Goal: Find specific page/section: Find specific page/section

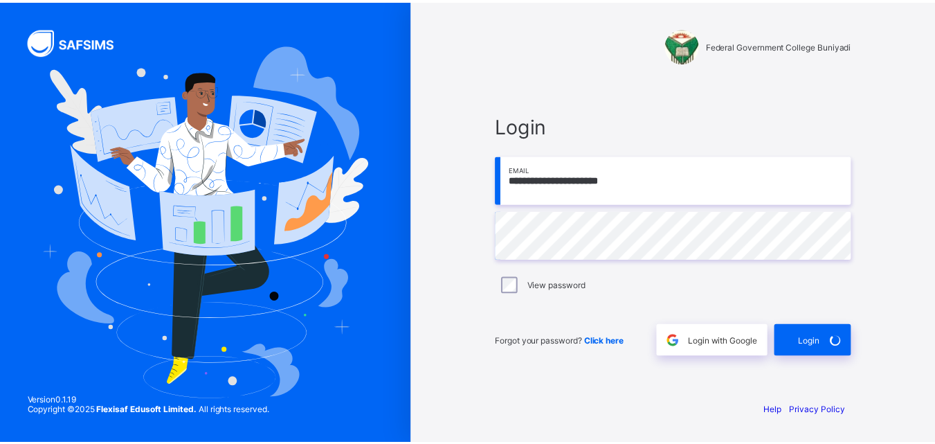
scroll to position [208968, 0]
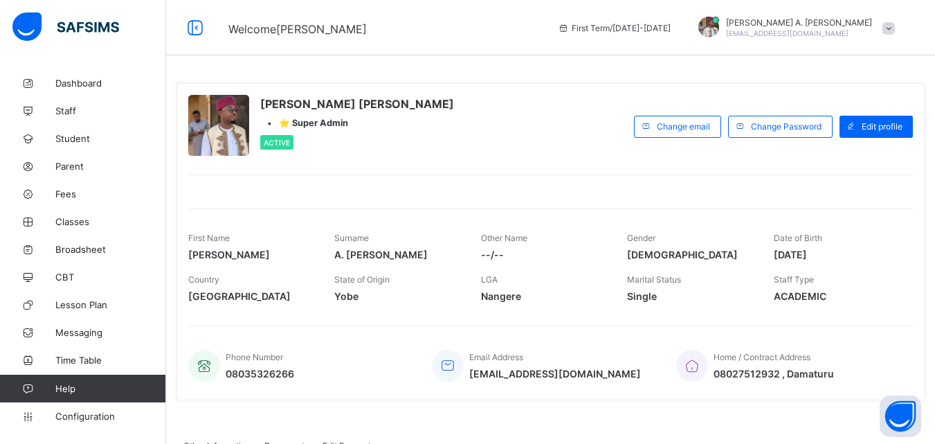
click at [845, 365] on div "Home / Contract Address 08027512932 , [GEOGRAPHIC_DATA]" at bounding box center [787, 366] width 223 height 46
click at [92, 246] on span "Broadsheet" at bounding box center [110, 249] width 111 height 11
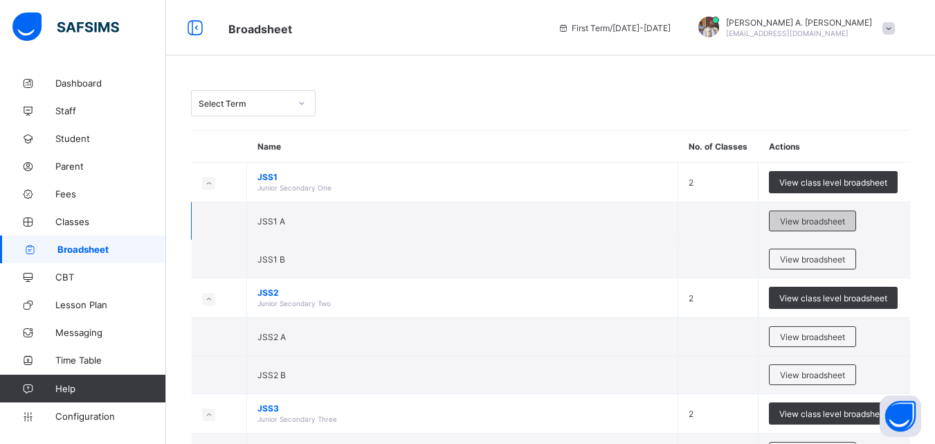
click at [806, 224] on span "View broadsheet" at bounding box center [812, 221] width 65 height 10
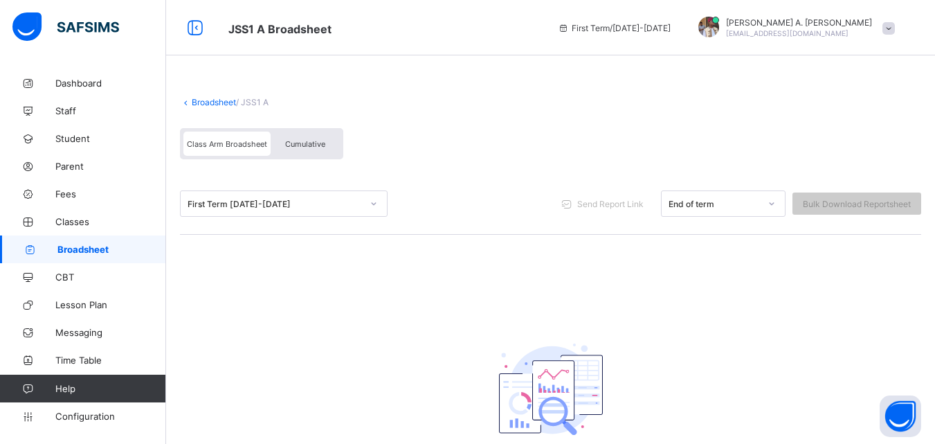
click at [289, 148] on span "Cumulative" at bounding box center [305, 144] width 40 height 10
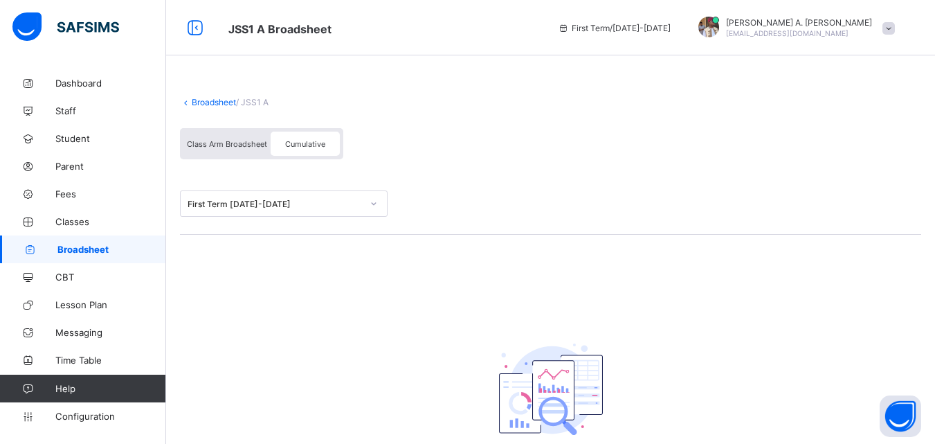
click at [312, 209] on div "First Term [DATE]-[DATE]" at bounding box center [275, 204] width 174 height 10
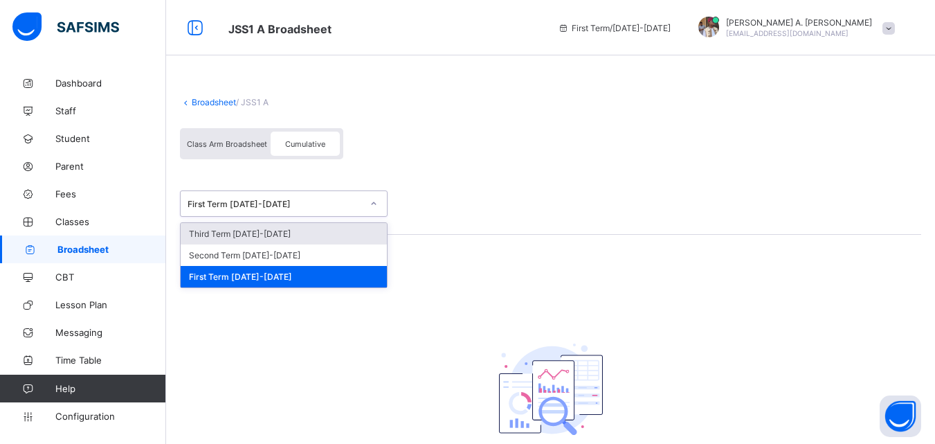
click at [271, 241] on div "Third Term [DATE]-[DATE]" at bounding box center [284, 233] width 206 height 21
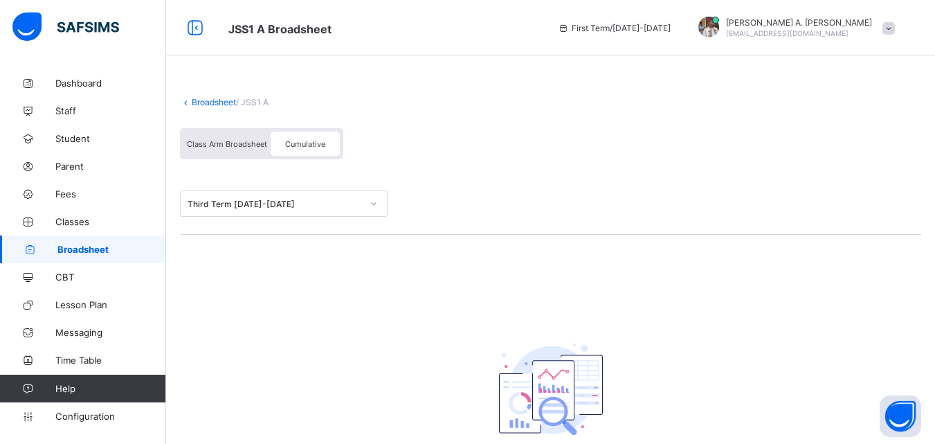
click at [301, 148] on span "Cumulative" at bounding box center [305, 144] width 40 height 10
click at [258, 148] on span "Class Arm Broadsheet" at bounding box center [227, 144] width 80 height 10
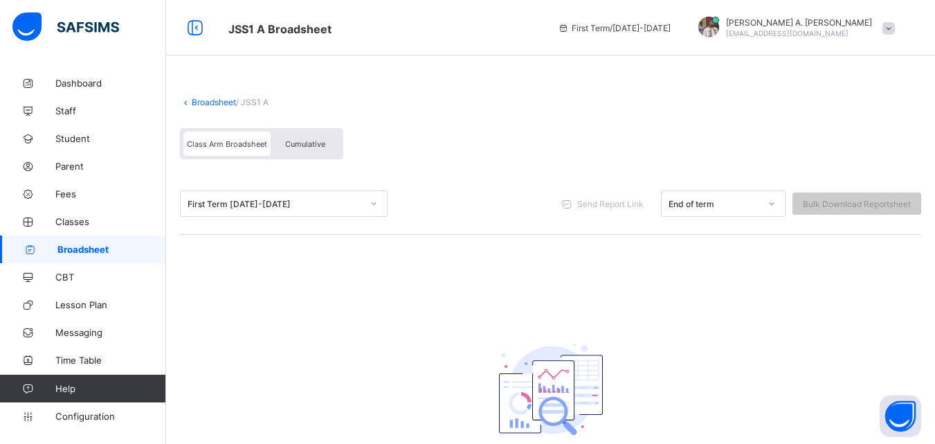
click at [297, 143] on span "Cumulative" at bounding box center [305, 144] width 40 height 10
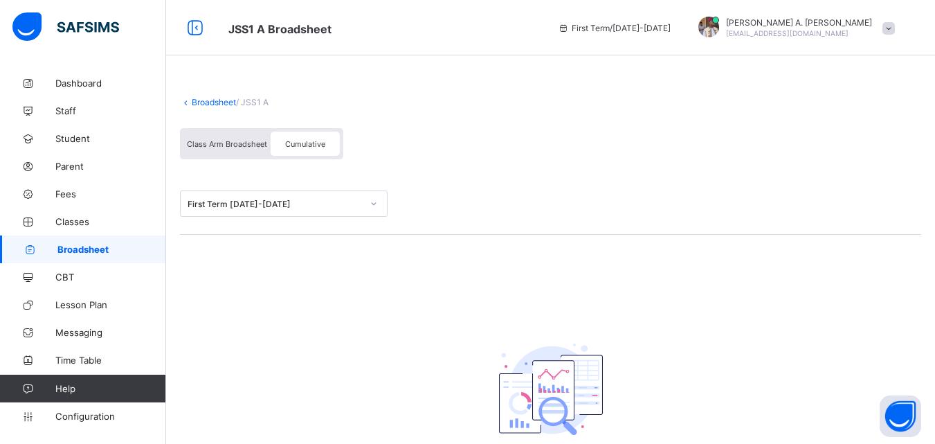
click at [287, 287] on div "Broadsheet / JSS1 A Class Arm Broadsheet Cumulative First Term [DATE]-[DATE] Cu…" at bounding box center [550, 306] width 769 height 475
click at [310, 141] on div "Cumulative" at bounding box center [305, 143] width 69 height 24
click at [242, 146] on span "Class Arm Broadsheet" at bounding box center [227, 144] width 80 height 10
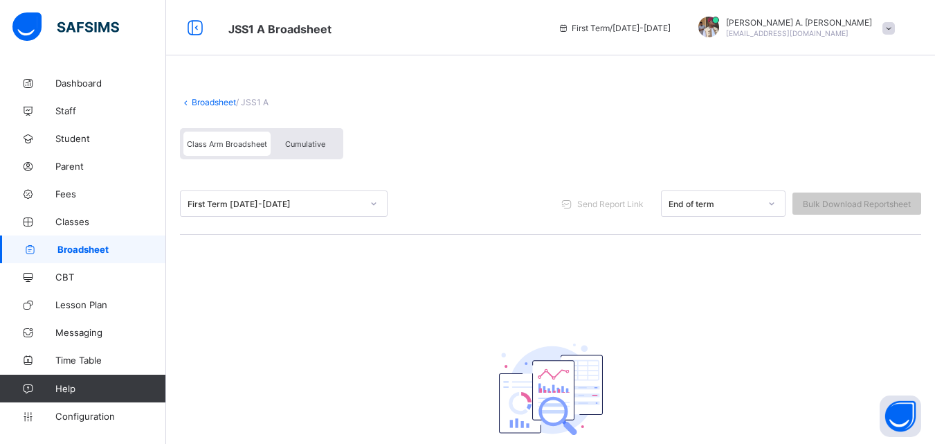
click at [305, 147] on span "Cumulative" at bounding box center [305, 144] width 40 height 10
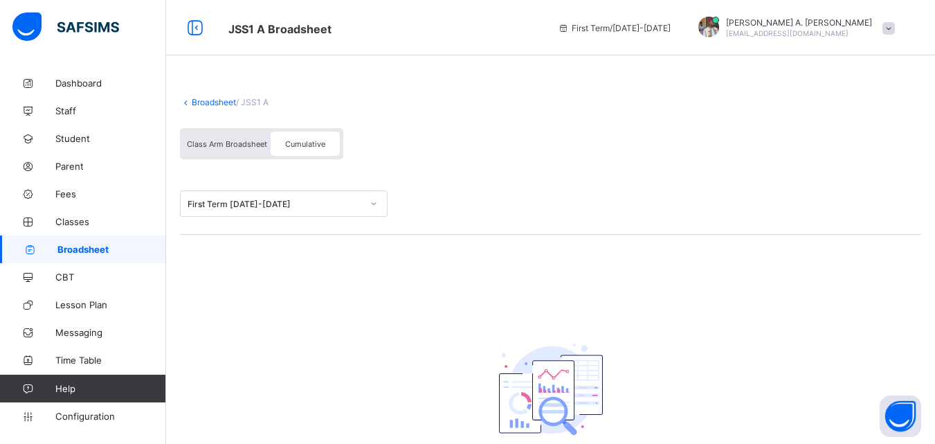
click at [330, 208] on div "First Term [DATE]-[DATE]" at bounding box center [275, 204] width 174 height 10
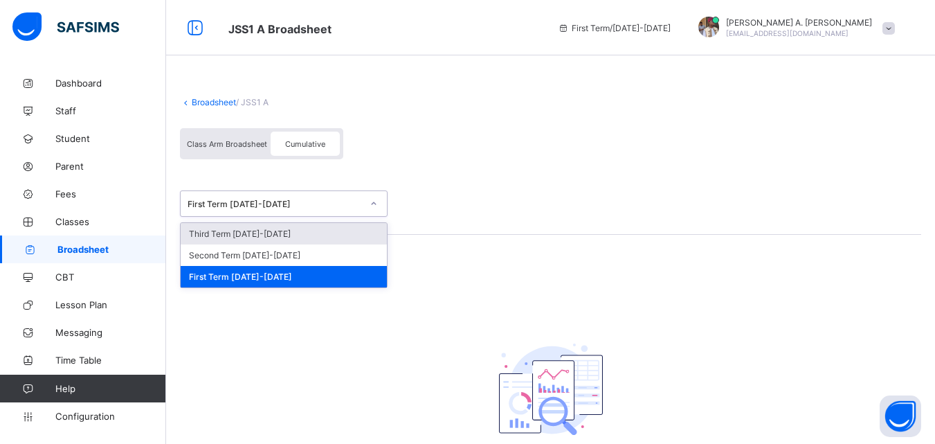
click at [284, 239] on div "Third Term [DATE]-[DATE]" at bounding box center [284, 233] width 206 height 21
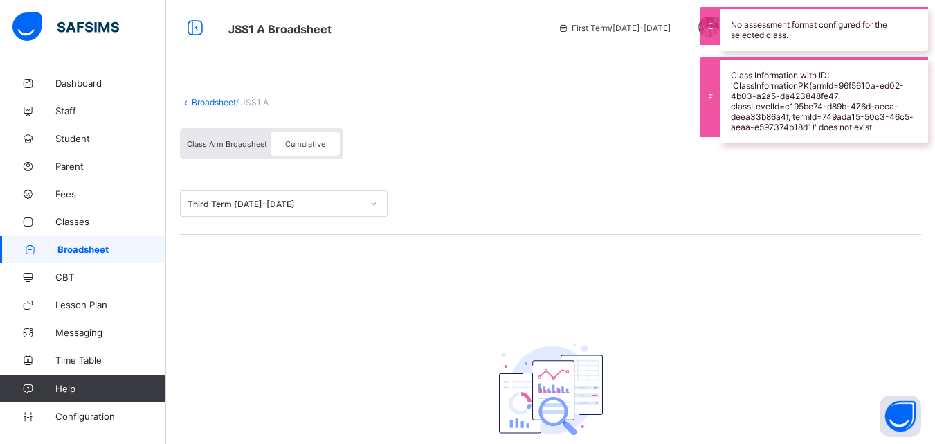
click at [221, 149] on span "Class Arm Broadsheet" at bounding box center [227, 144] width 80 height 10
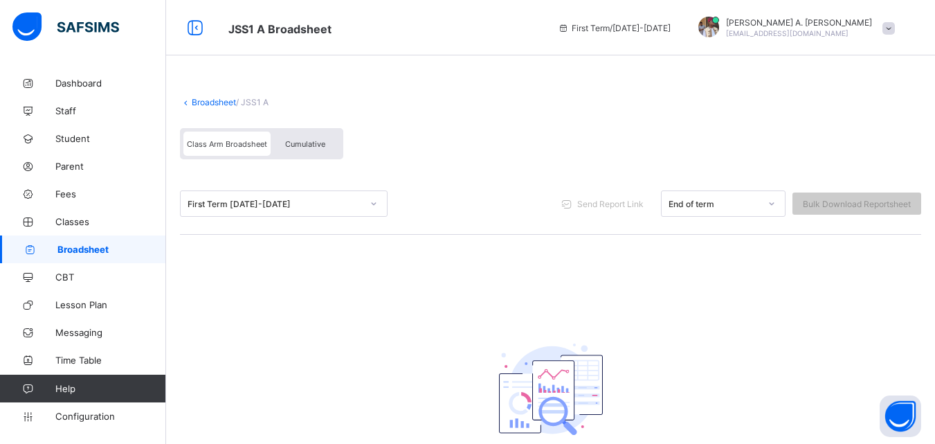
click at [303, 206] on div "First Term [DATE]-[DATE]" at bounding box center [275, 204] width 174 height 10
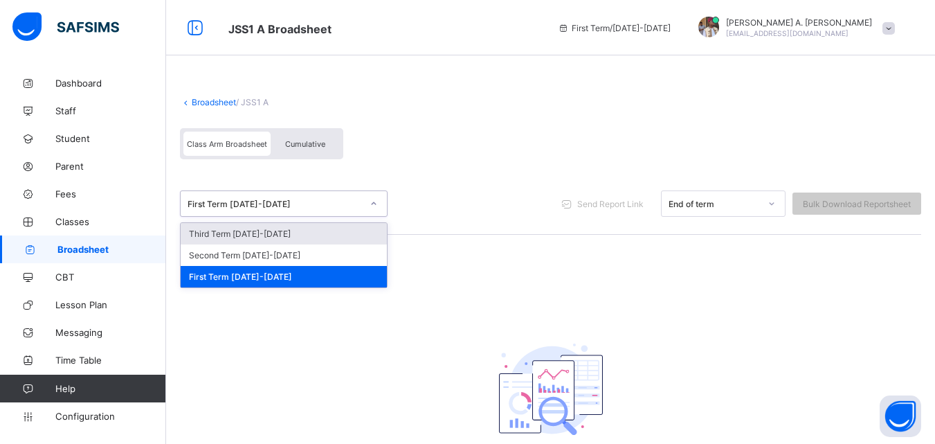
click at [278, 237] on div "Third Term [DATE]-[DATE]" at bounding box center [284, 233] width 206 height 21
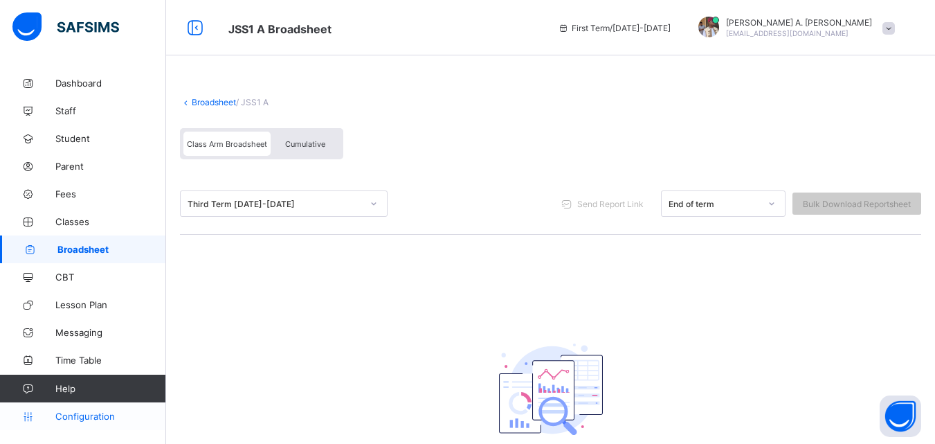
click at [96, 413] on span "Configuration" at bounding box center [110, 415] width 110 height 11
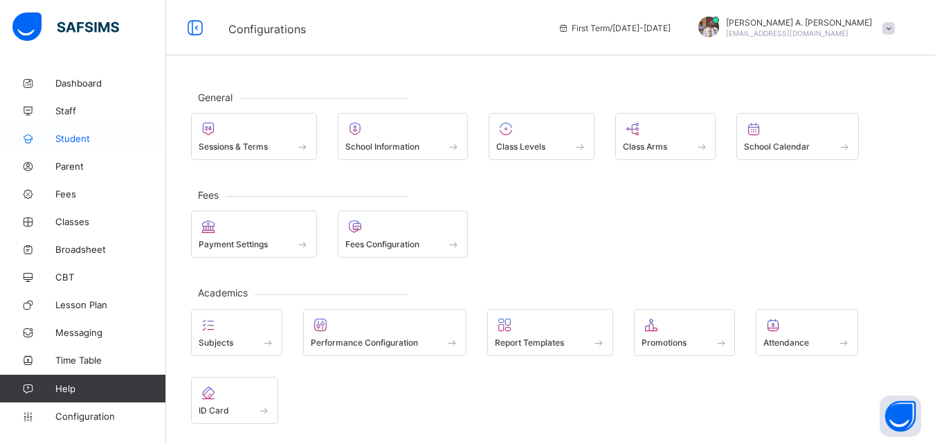
click at [76, 142] on span "Student" at bounding box center [110, 138] width 111 height 11
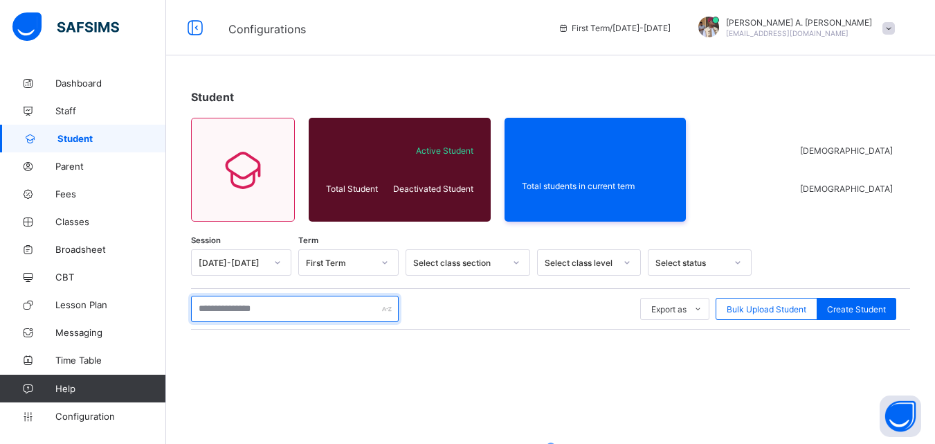
click at [289, 313] on input "text" at bounding box center [295, 309] width 208 height 26
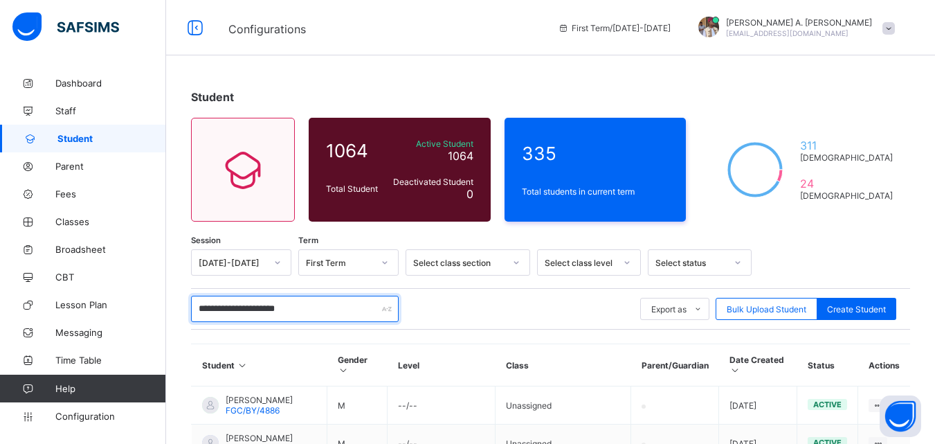
type input "**********"
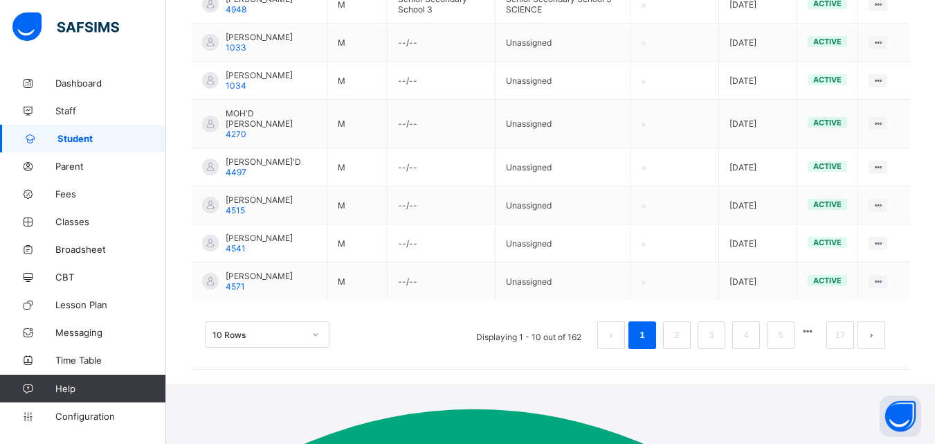
scroll to position [505, 0]
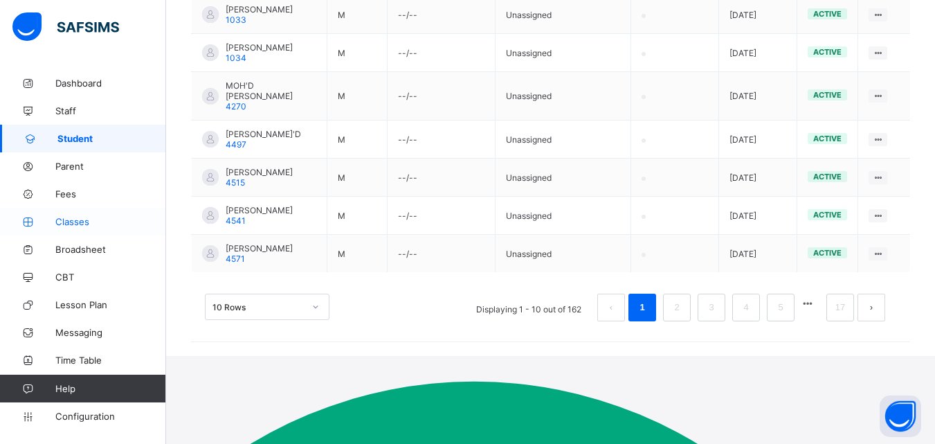
click at [92, 218] on span "Classes" at bounding box center [110, 221] width 111 height 11
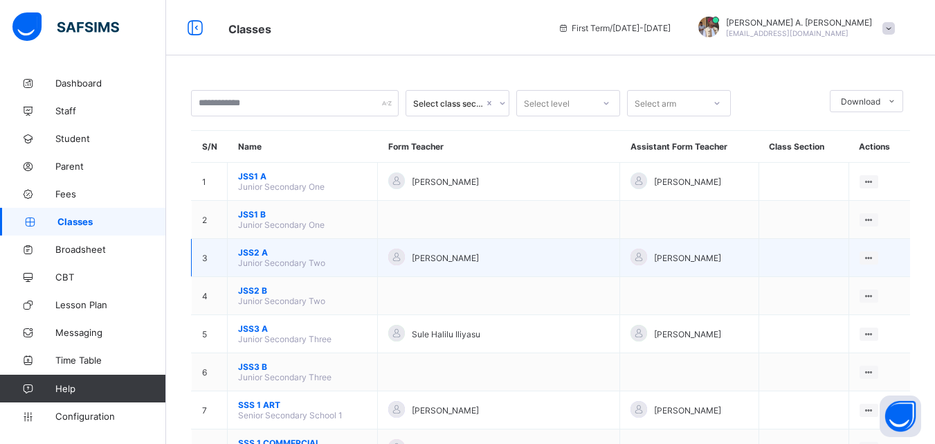
click at [284, 268] on span "Junior Secondary Two" at bounding box center [281, 262] width 87 height 10
click at [370, 277] on td "JSS2 A Junior Secondary Two" at bounding box center [303, 258] width 150 height 38
click at [262, 257] on span "JSS2 A" at bounding box center [302, 252] width 129 height 10
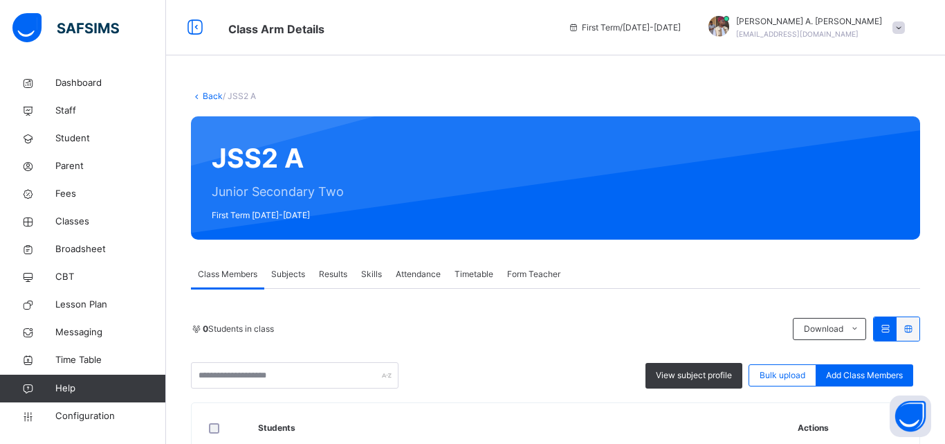
click at [490, 329] on div "0 Students in class" at bounding box center [488, 329] width 595 height 12
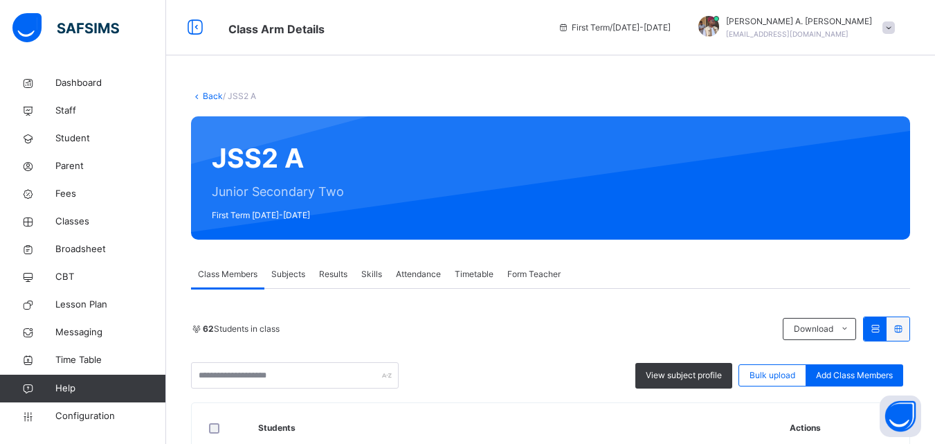
scroll to position [443, 0]
